Goal: Obtain resource: Obtain resource

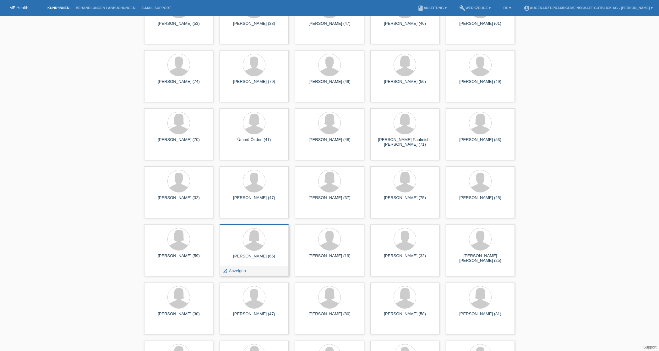
scroll to position [246, 0]
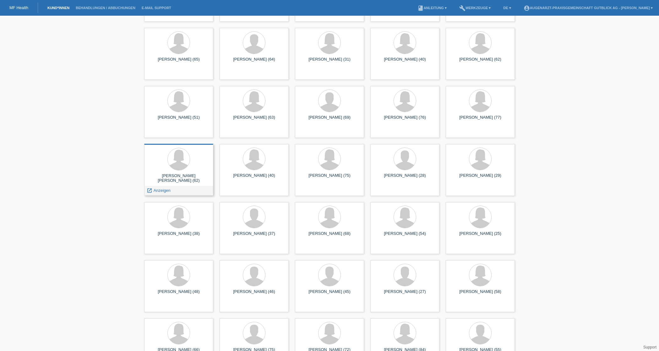
click at [188, 167] on div at bounding box center [178, 160] width 59 height 24
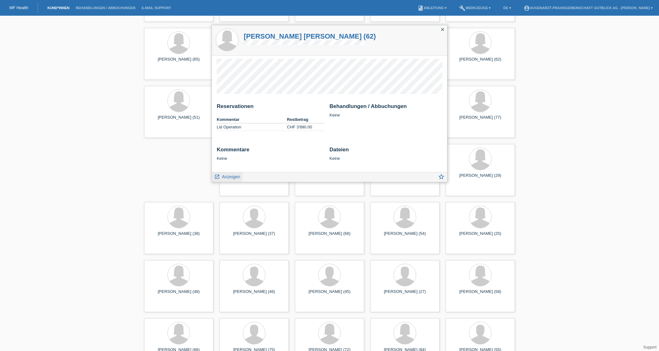
click at [230, 175] on span "Anzeigen" at bounding box center [231, 176] width 18 height 5
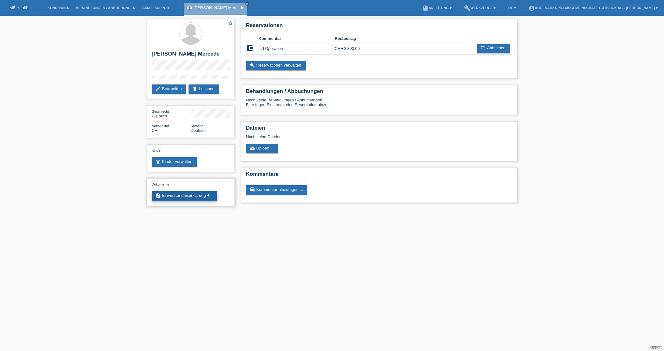
click at [191, 199] on link "description Einverständniserklärung get_app" at bounding box center [184, 195] width 65 height 9
click at [196, 201] on link "description Einverständniserklärung get_app" at bounding box center [184, 195] width 65 height 9
